Goal: Task Accomplishment & Management: Manage account settings

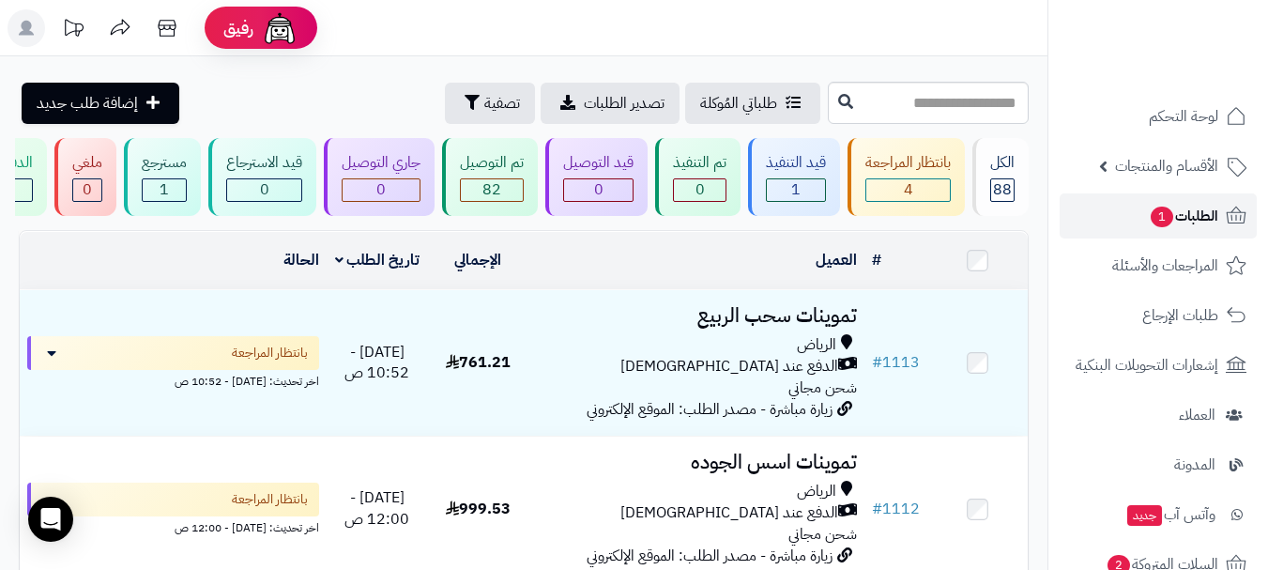
click at [1118, 206] on link "الطلبات 1" at bounding box center [1157, 215] width 197 height 45
click at [1144, 219] on link "الطلبات" at bounding box center [1157, 215] width 197 height 45
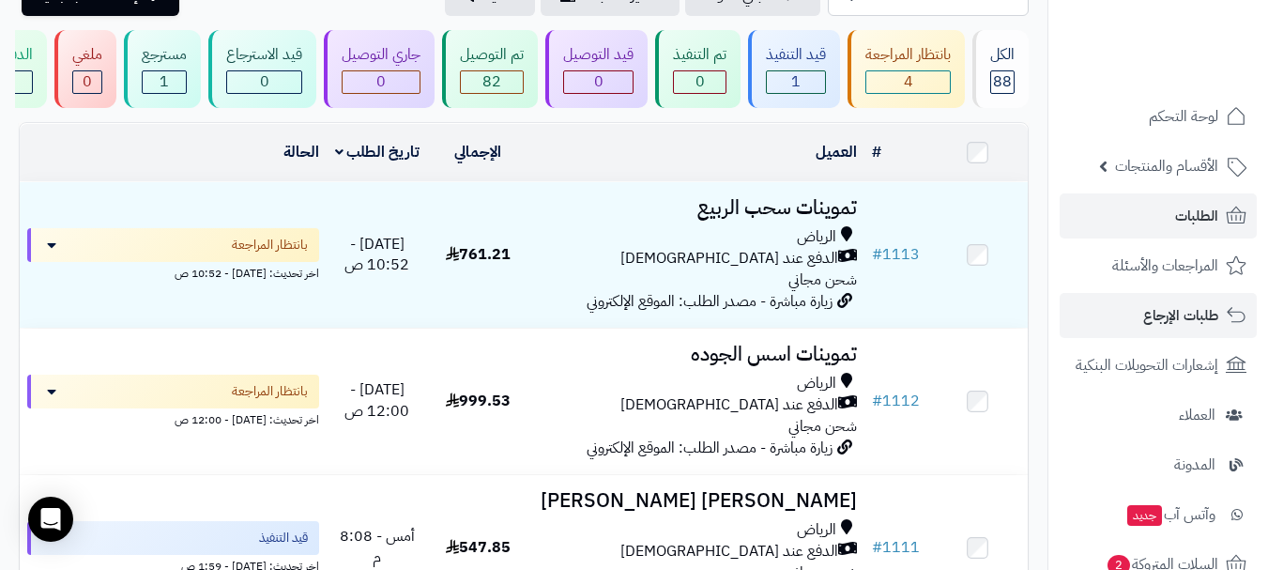
scroll to position [94, 0]
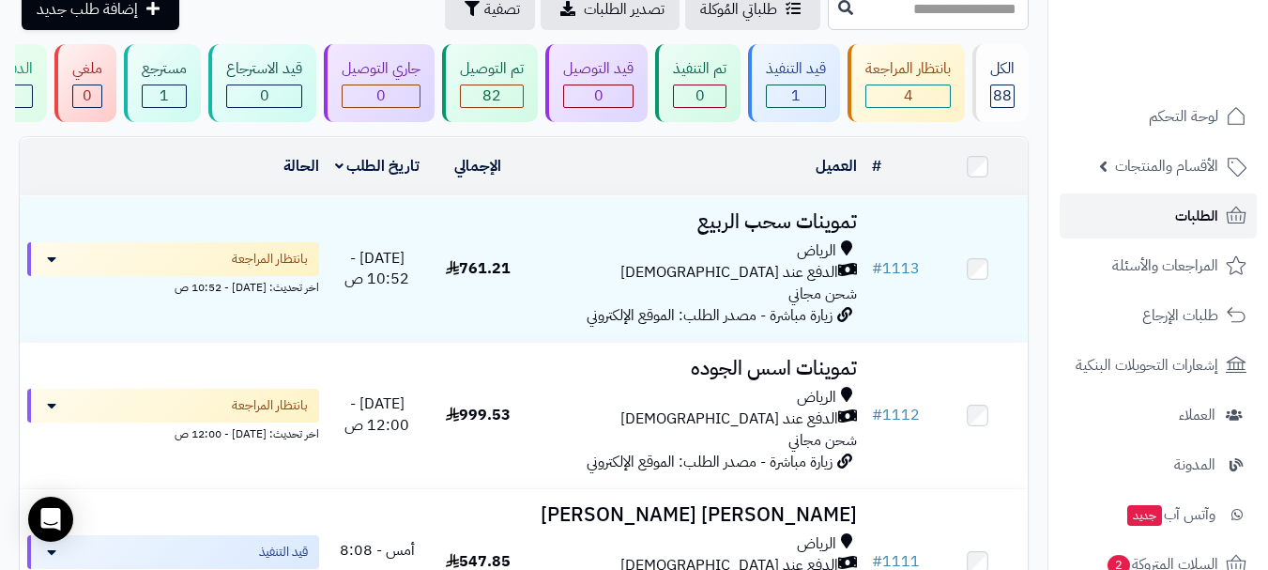
click at [1168, 232] on link "الطلبات" at bounding box center [1157, 215] width 197 height 45
